Goal: Information Seeking & Learning: Learn about a topic

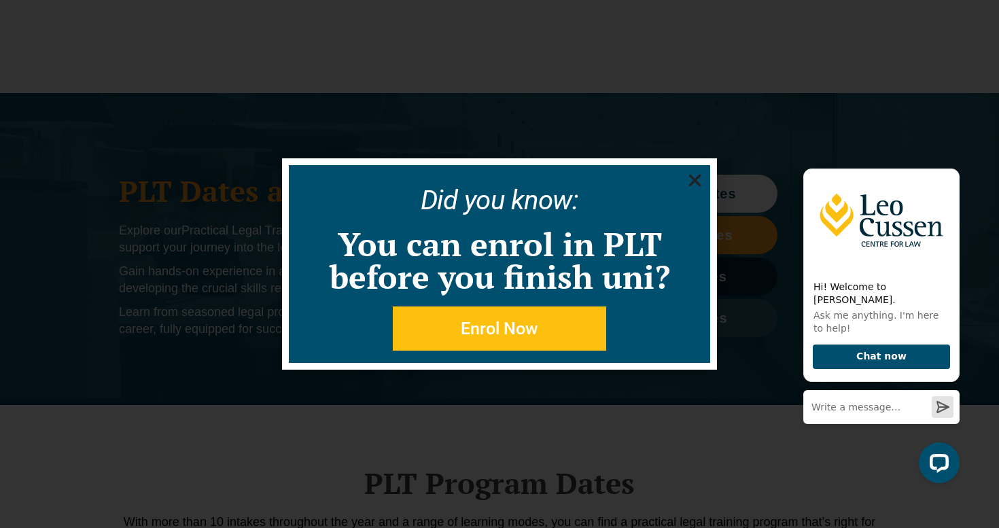
click at [697, 179] on icon "Close" at bounding box center [694, 180] width 17 height 17
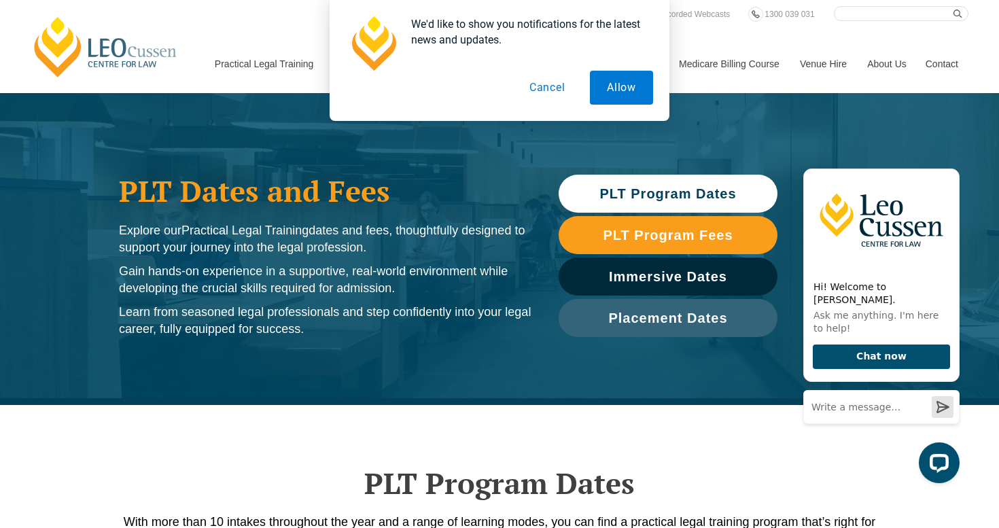
click at [549, 78] on button "Cancel" at bounding box center [547, 88] width 70 height 34
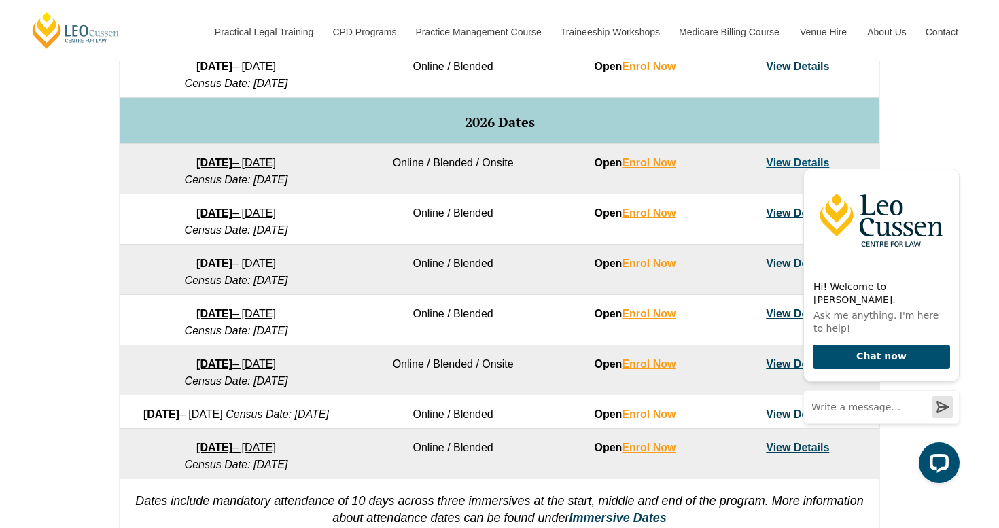
scroll to position [804, 0]
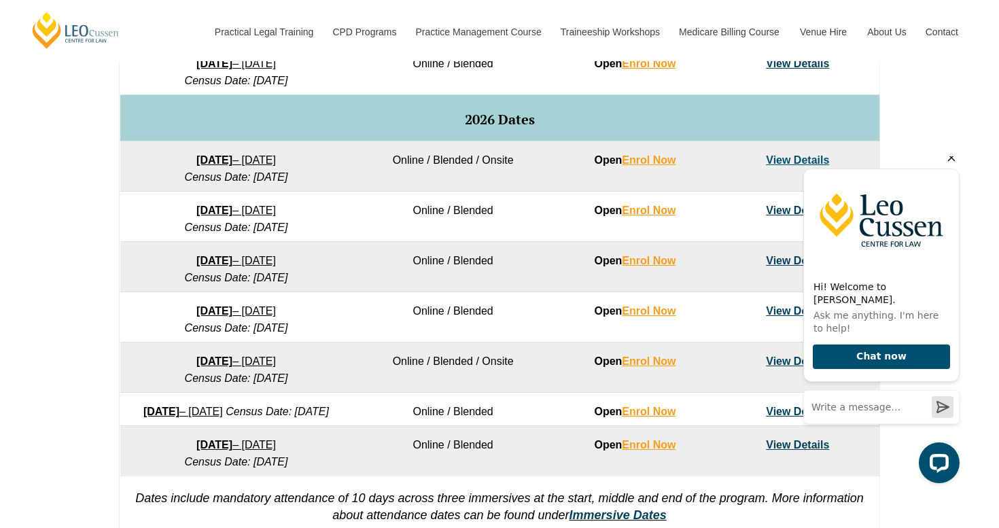
click at [953, 162] on icon "Hide greeting" at bounding box center [951, 157] width 7 height 7
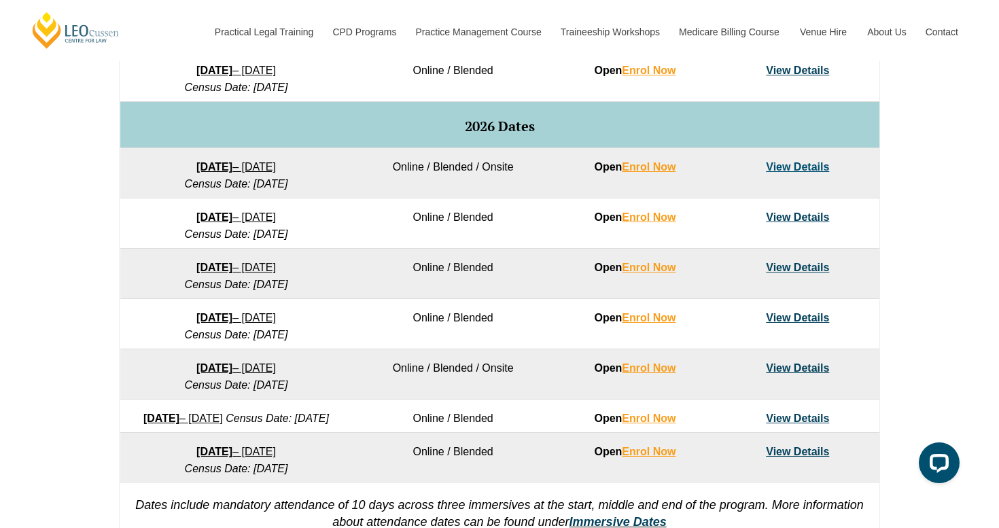
scroll to position [797, 0]
click at [264, 173] on link "27 January 2026 – 12 June 2026" at bounding box center [235, 168] width 79 height 12
click at [779, 173] on link "View Details" at bounding box center [797, 168] width 63 height 12
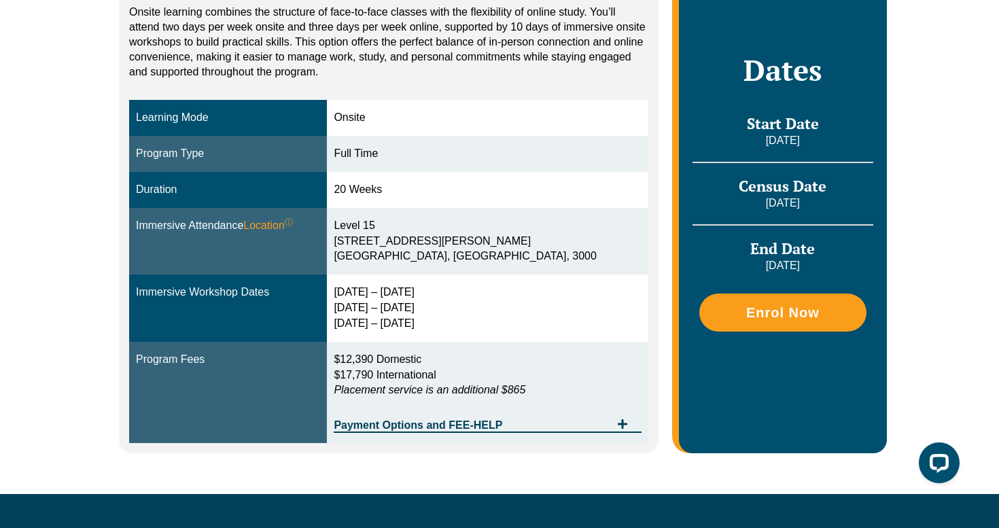
scroll to position [359, 0]
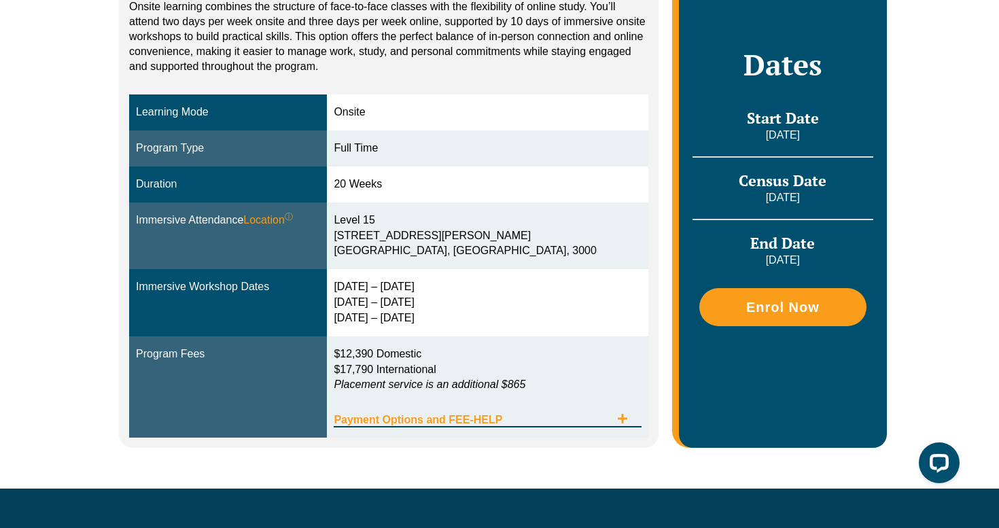
click at [624, 423] on icon "Tabs. Open items with Enter or Space, close with Escape and navigate using the …" at bounding box center [622, 418] width 11 height 11
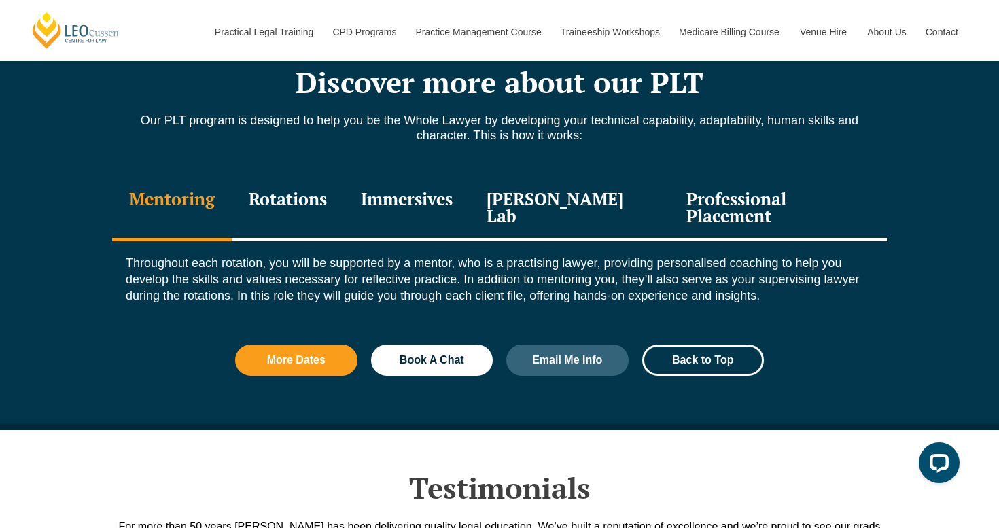
scroll to position [1866, 0]
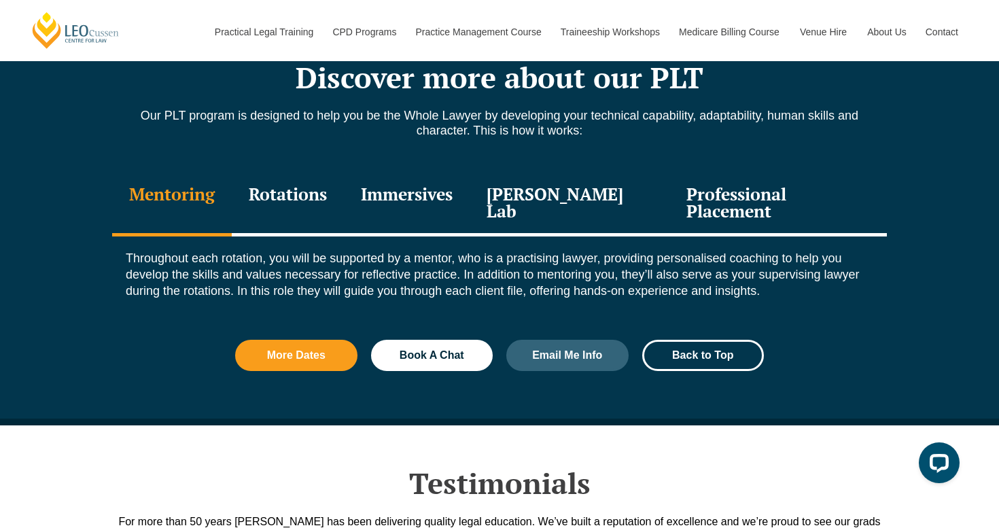
click at [722, 197] on div "Professional Placement" at bounding box center [777, 204] width 217 height 65
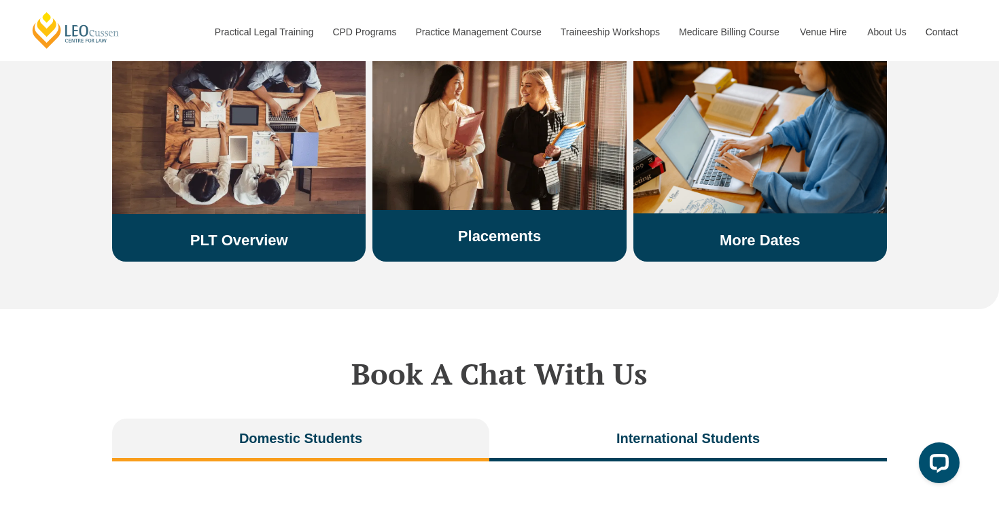
scroll to position [2912, 0]
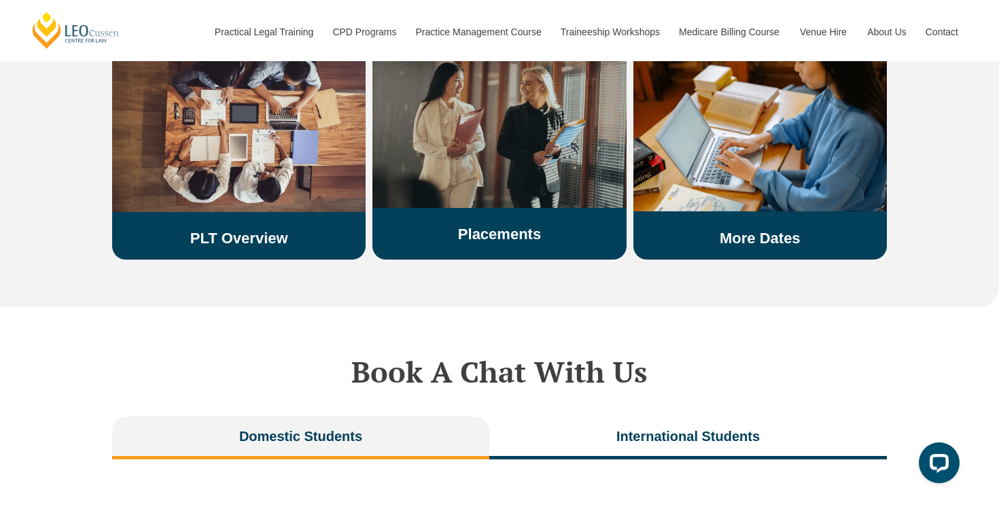
click at [486, 141] on img at bounding box center [498, 125] width 253 height 165
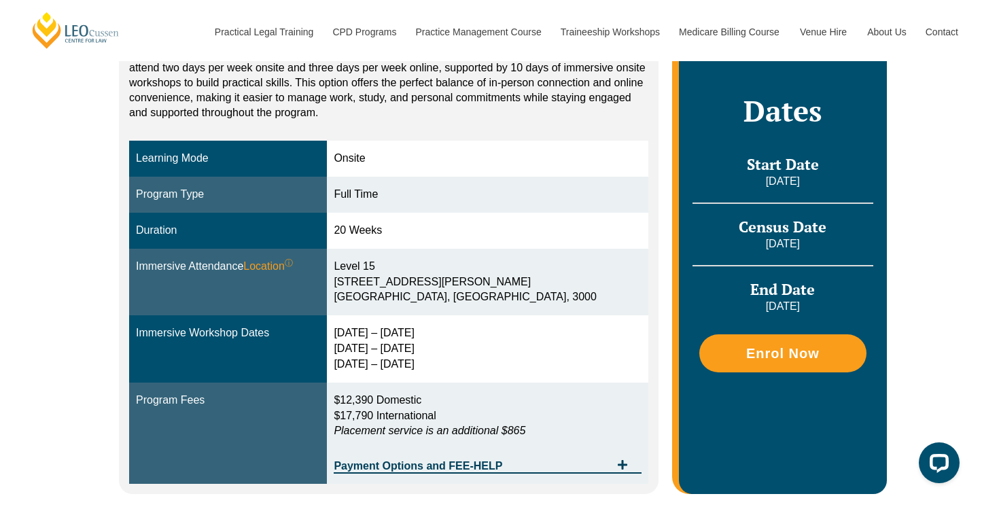
scroll to position [315, 0]
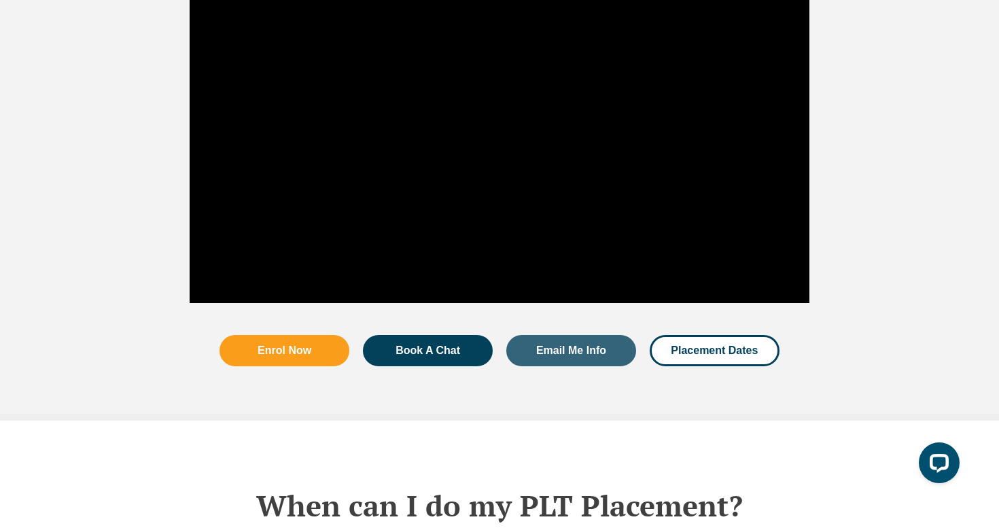
scroll to position [2516, 0]
